Goal: Task Accomplishment & Management: Manage account settings

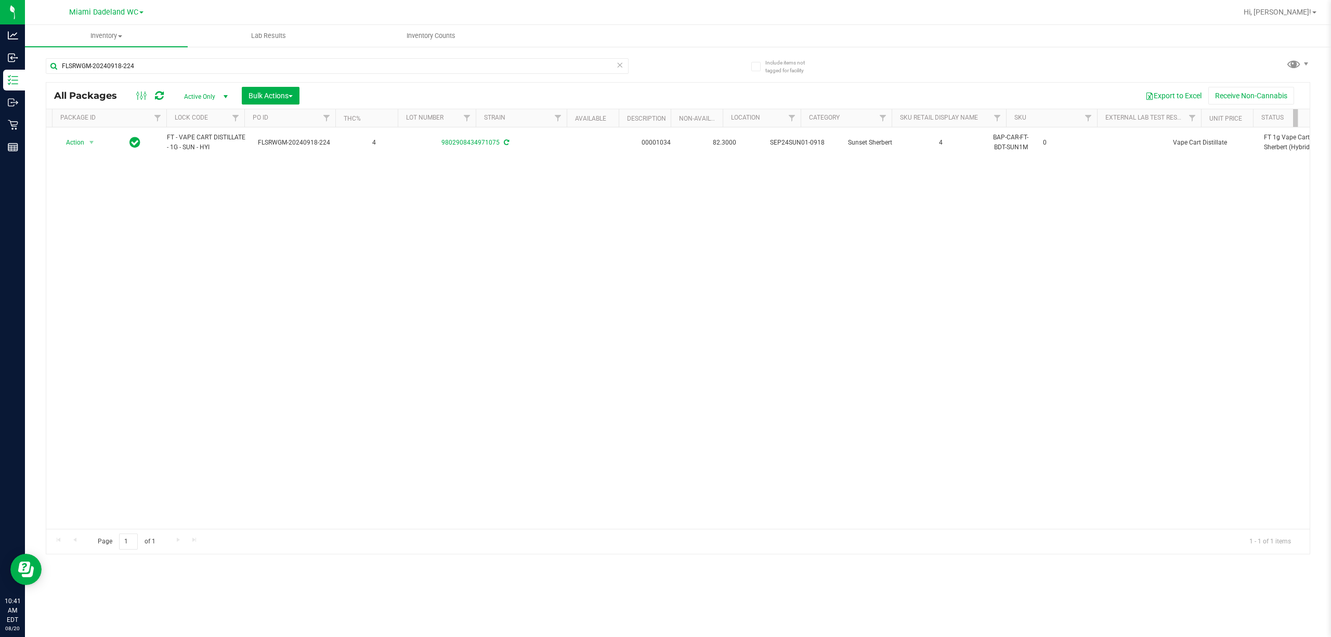
scroll to position [0, 366]
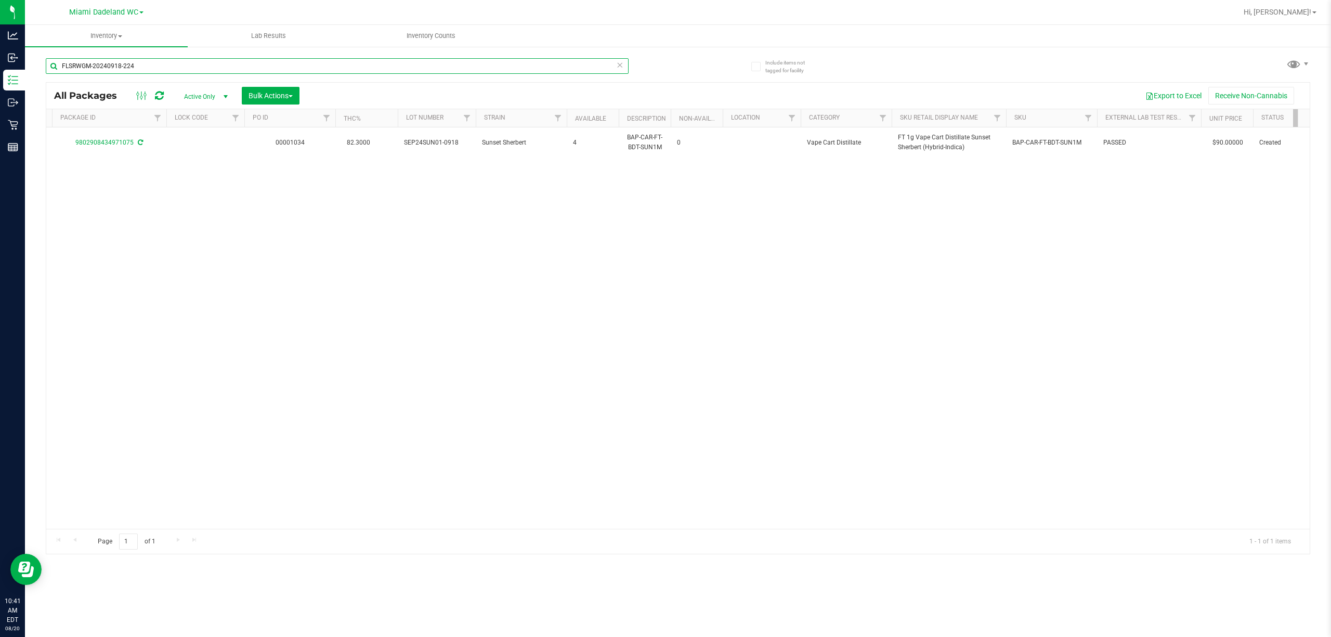
click at [233, 65] on input "FLSRWGM-20240918-224" at bounding box center [337, 66] width 583 height 16
type input "bzk"
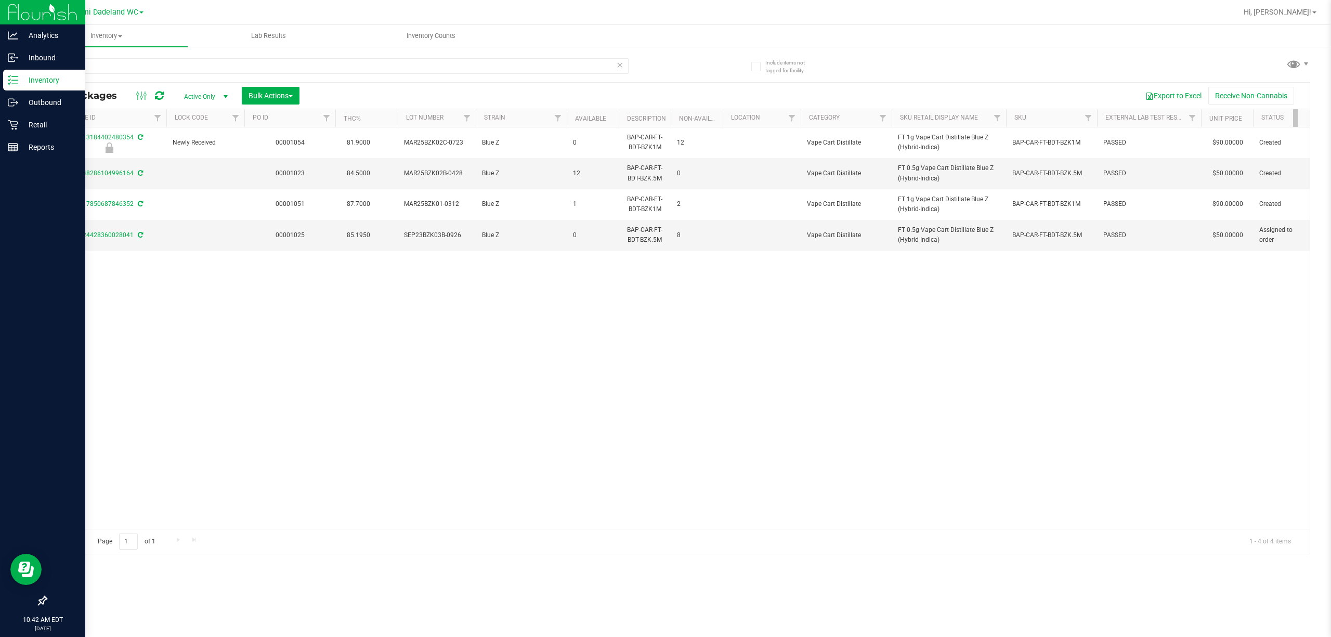
click at [9, 83] on icon at bounding box center [13, 80] width 10 height 10
click at [38, 80] on p "Inventory" at bounding box center [49, 80] width 62 height 12
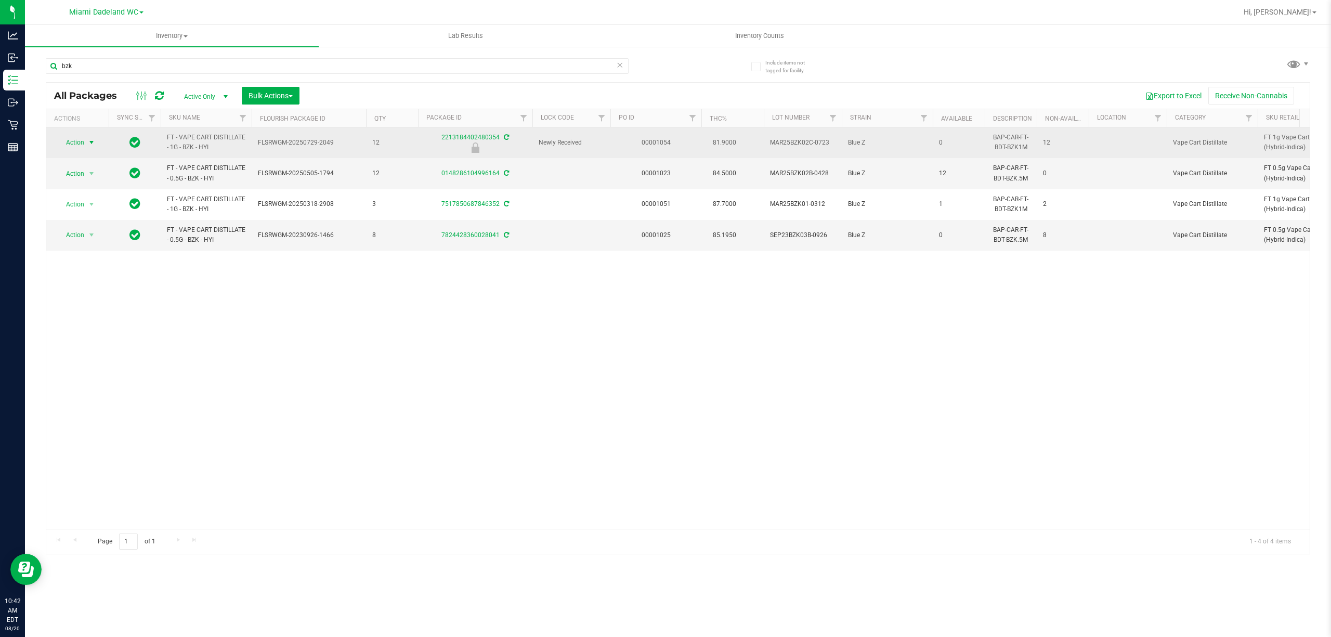
click at [89, 142] on span "select" at bounding box center [91, 142] width 8 height 8
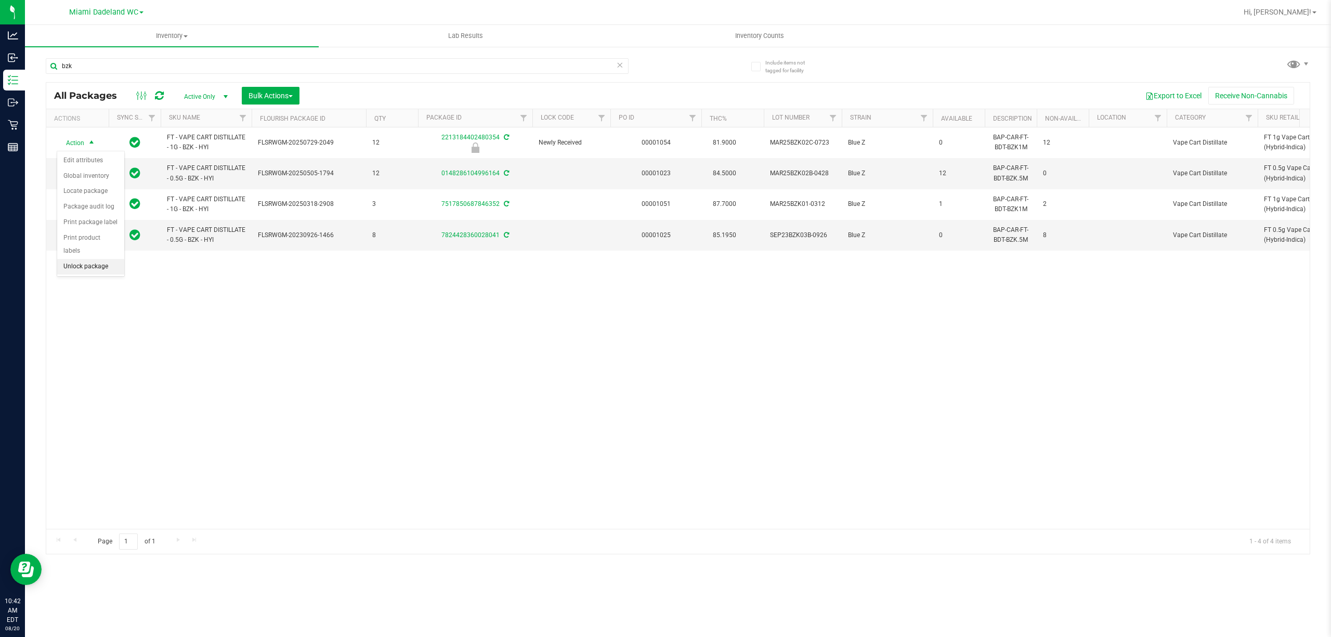
click at [98, 275] on li "Unlock package" at bounding box center [90, 267] width 67 height 16
click at [621, 67] on icon at bounding box center [619, 64] width 7 height 12
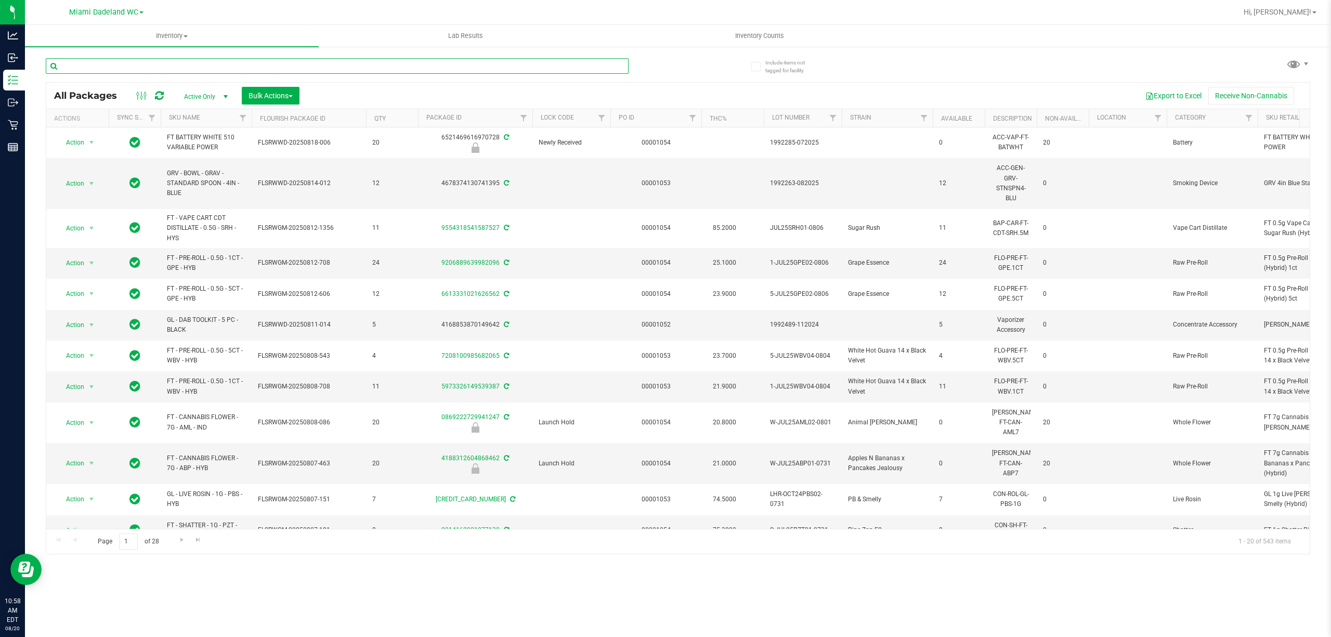
click at [547, 65] on input "text" at bounding box center [337, 66] width 583 height 16
type input "sbc"
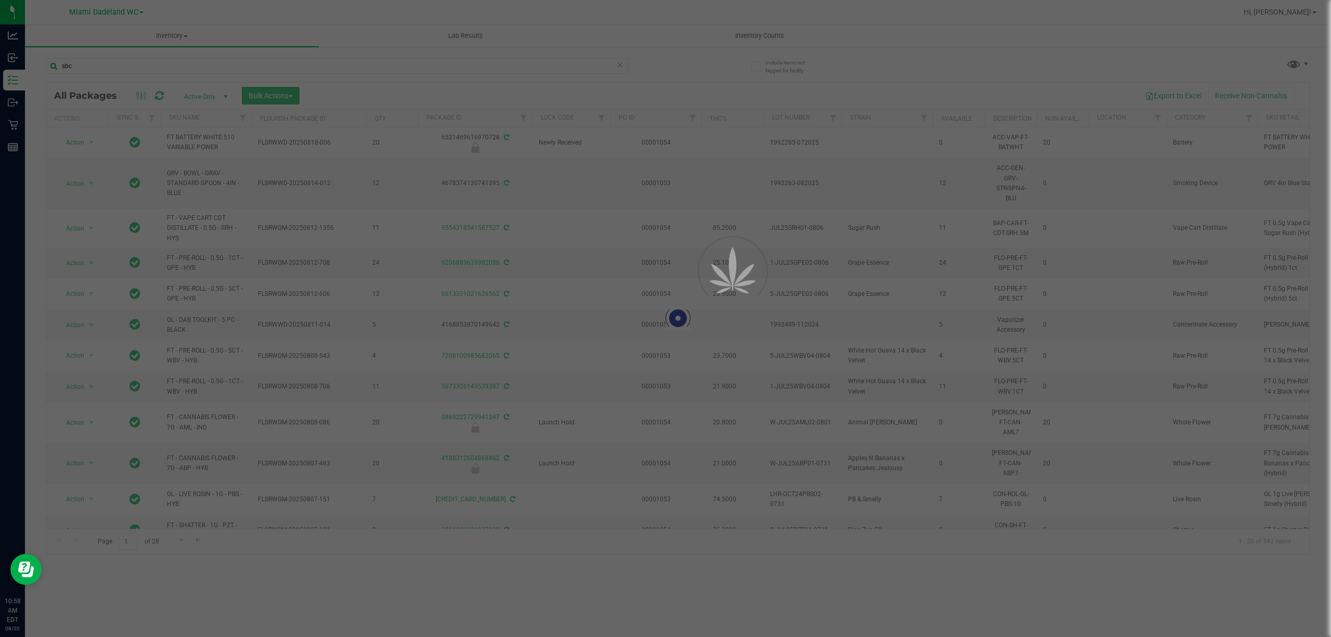
click at [217, 120] on div at bounding box center [665, 318] width 1331 height 637
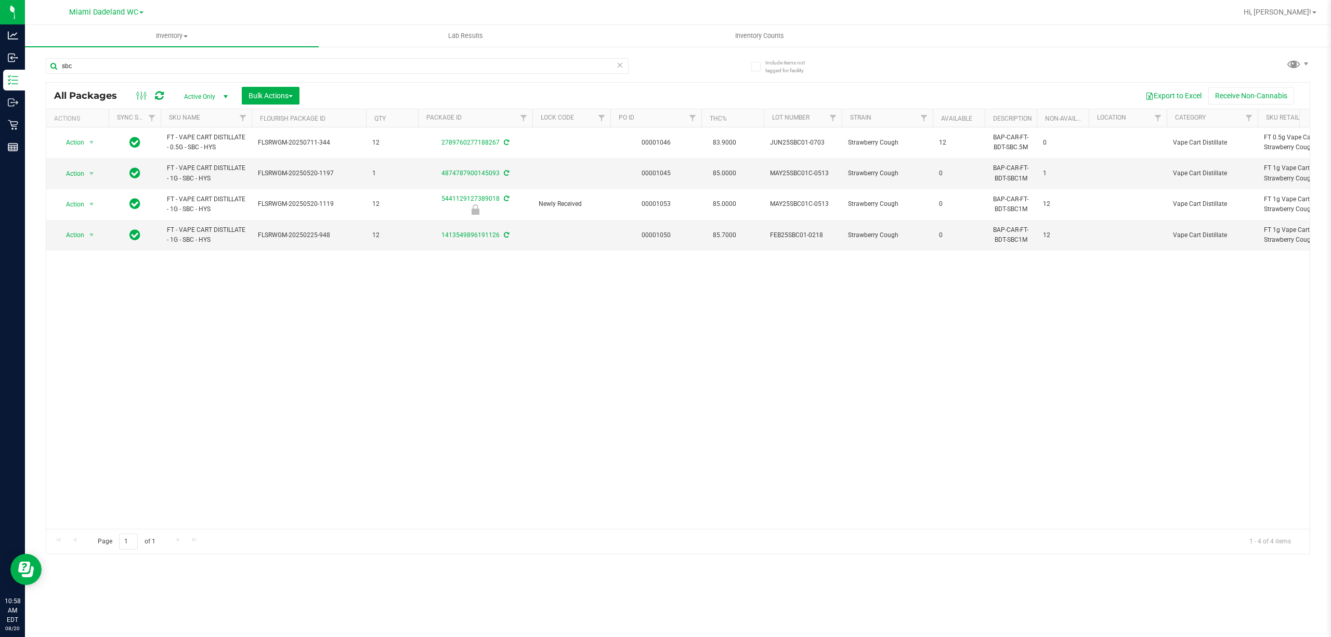
click at [214, 119] on th "SKU Name" at bounding box center [206, 118] width 91 height 18
click at [89, 236] on span "select" at bounding box center [91, 235] width 8 height 8
click at [73, 367] on li "Unlock package" at bounding box center [90, 360] width 67 height 16
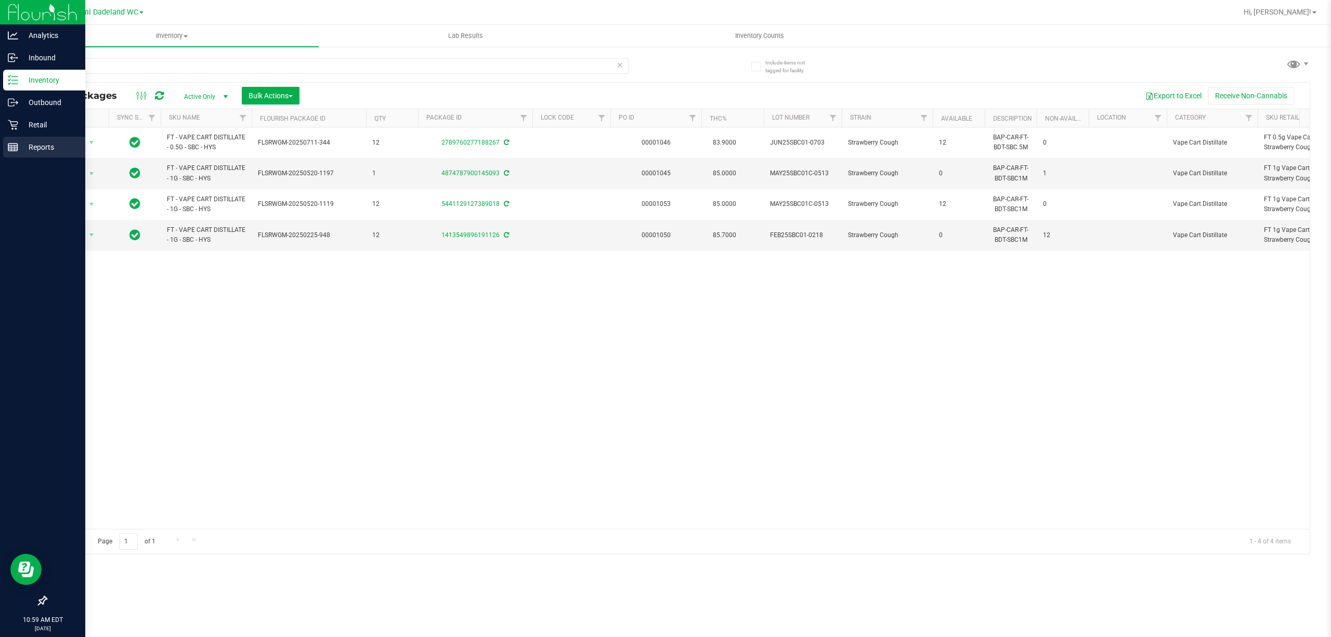
click at [5, 157] on link "Reports" at bounding box center [42, 148] width 85 height 22
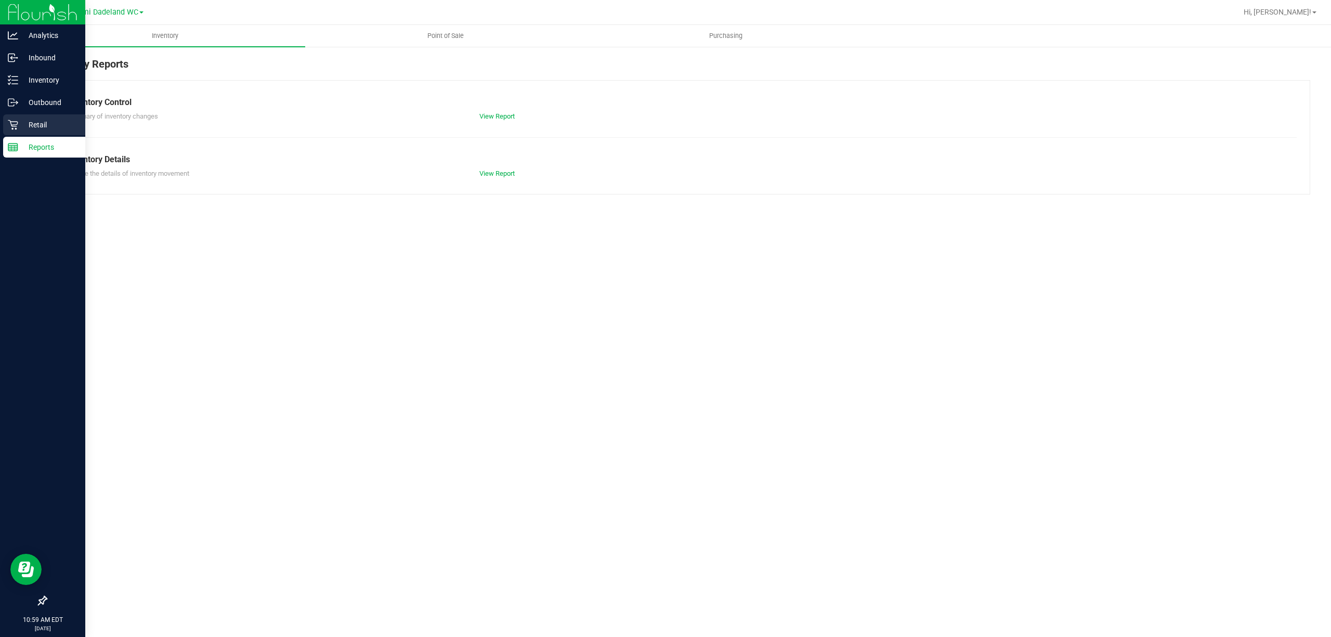
click at [32, 125] on p "Retail" at bounding box center [49, 125] width 62 height 12
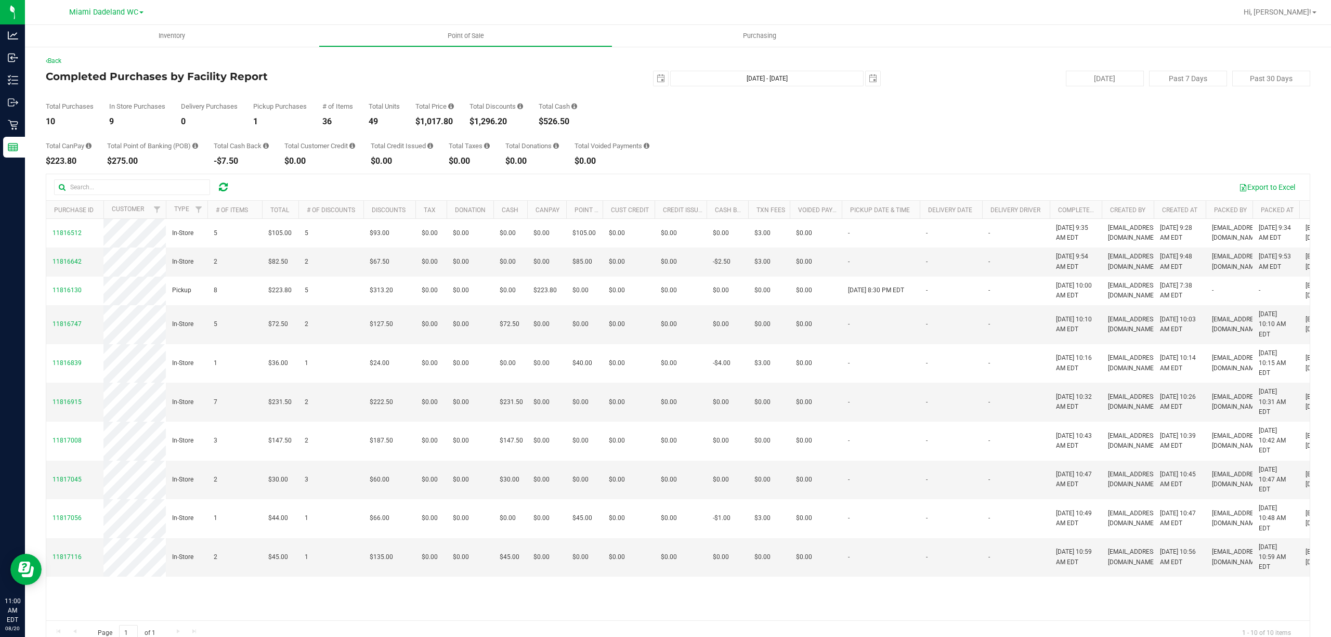
scroll to position [20, 0]
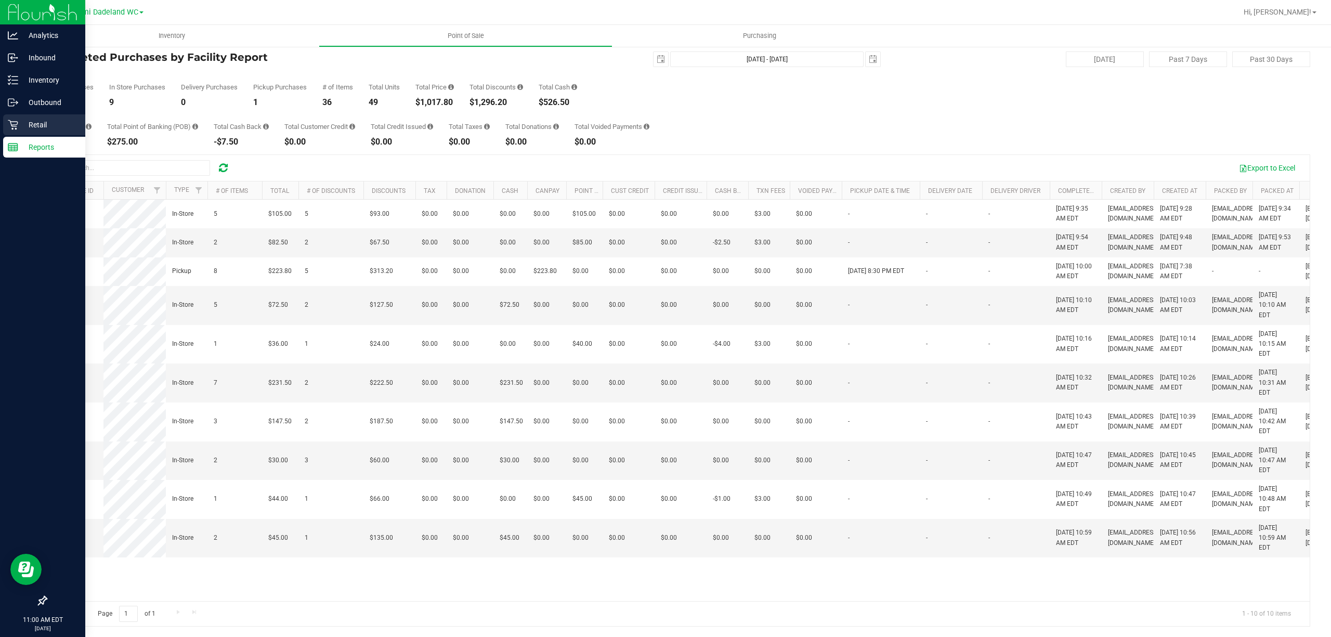
click at [1, 120] on link "Retail" at bounding box center [42, 125] width 85 height 22
